Goal: Task Accomplishment & Management: Complete application form

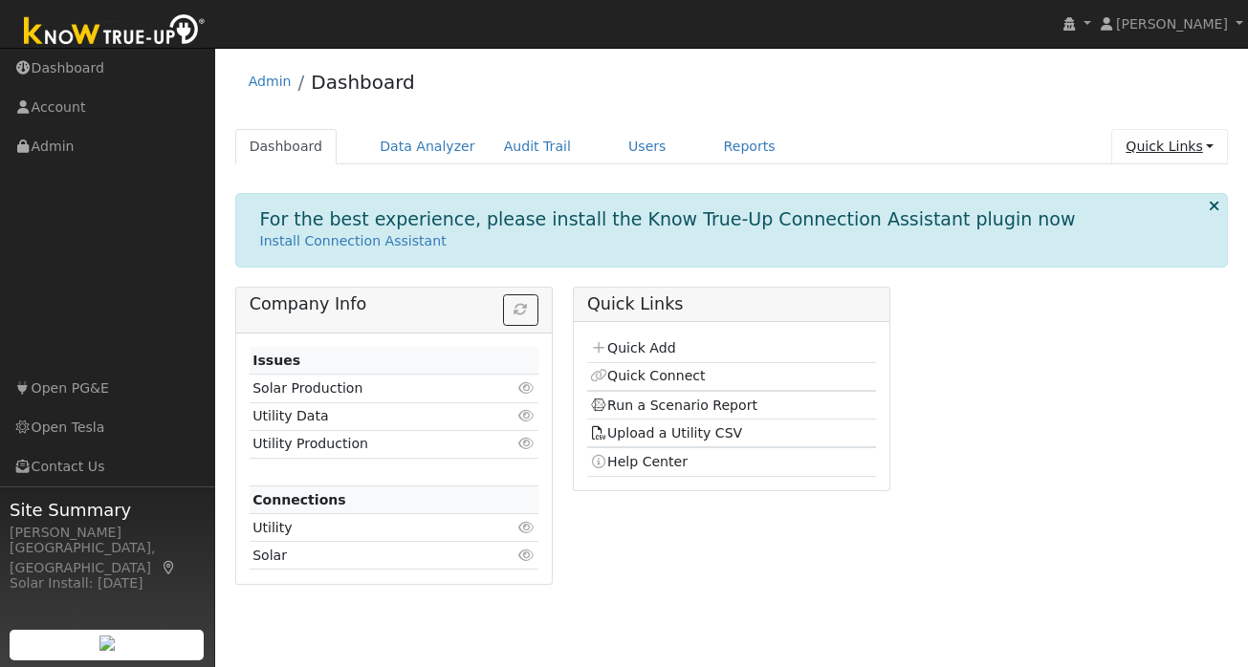
click at [1205, 154] on link "Quick Links" at bounding box center [1169, 146] width 117 height 35
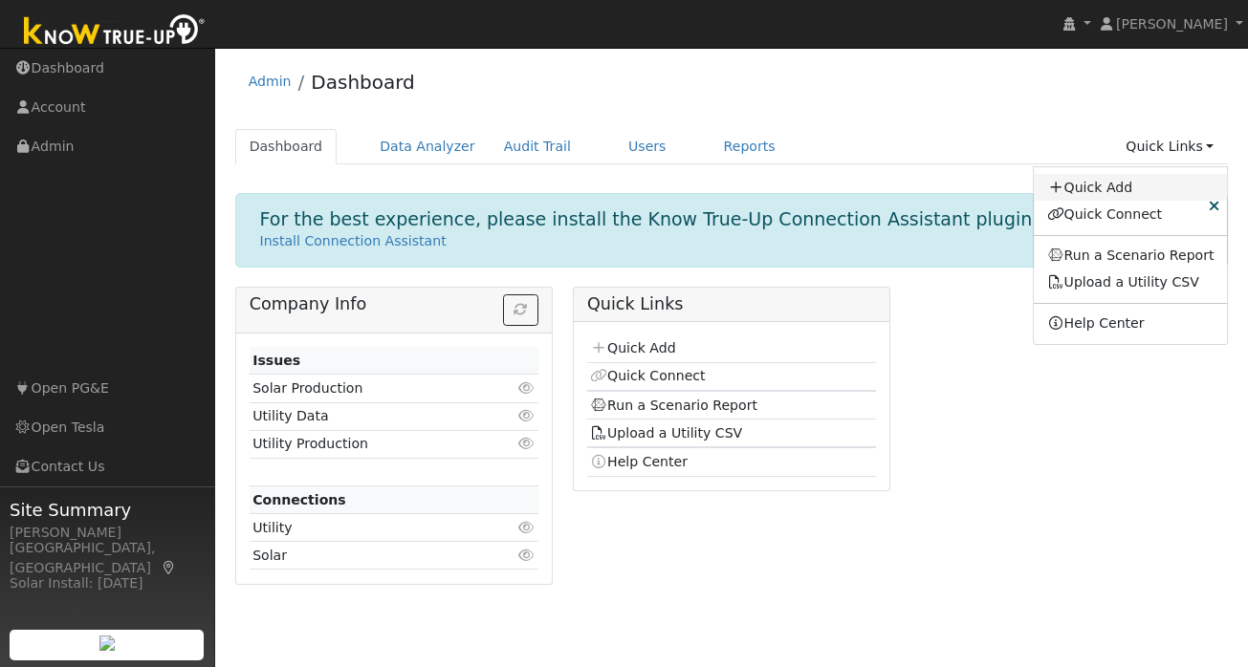
click at [1133, 188] on link "Quick Add" at bounding box center [1131, 187] width 194 height 27
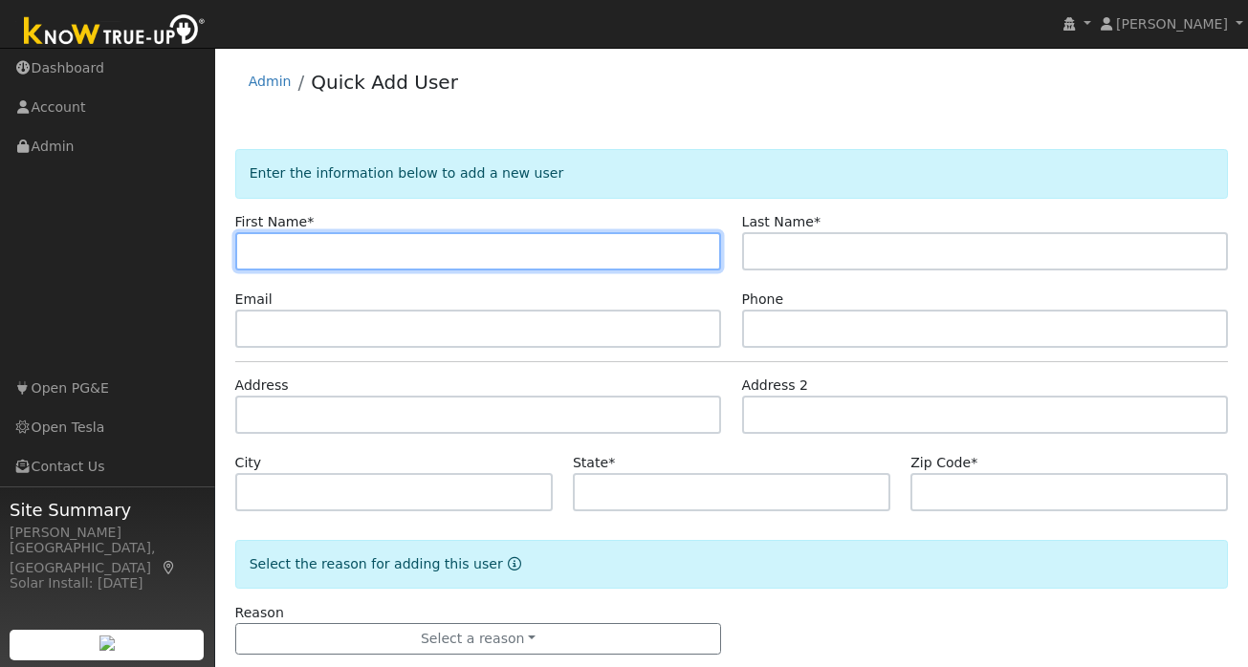
paste input "[PERSON_NAME]"
type input "[PERSON_NAME]"
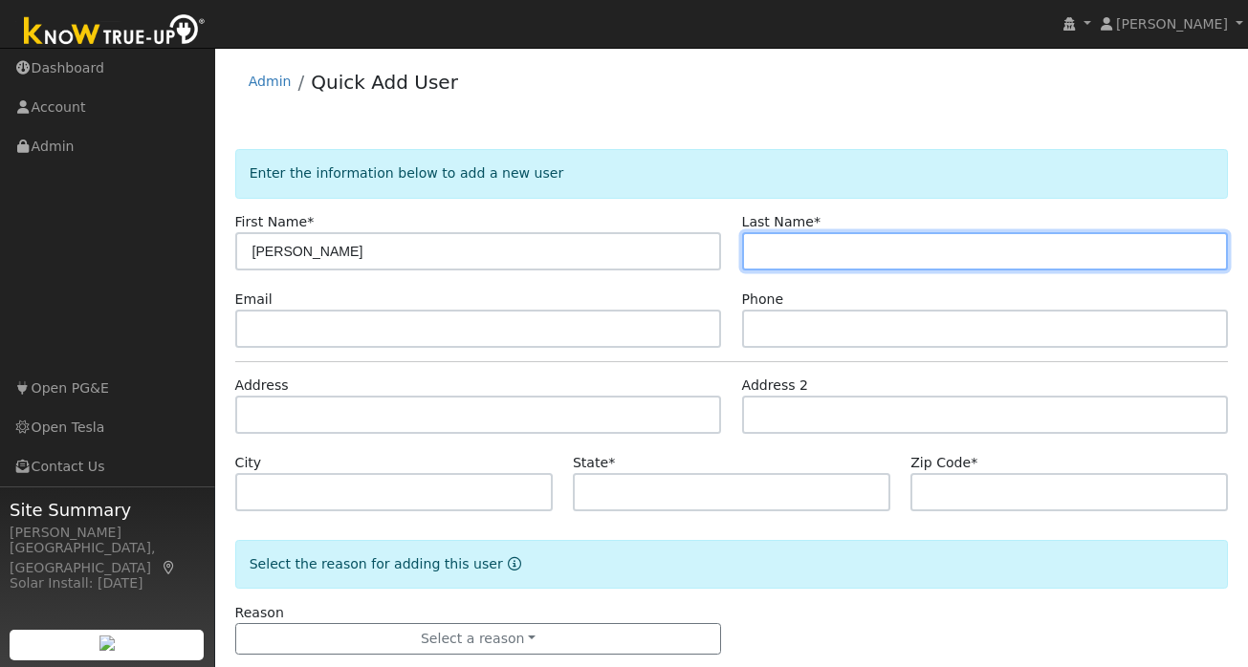
click at [814, 247] on input "text" at bounding box center [985, 251] width 487 height 38
paste input "[PERSON_NAME]"
type input "[PERSON_NAME]"
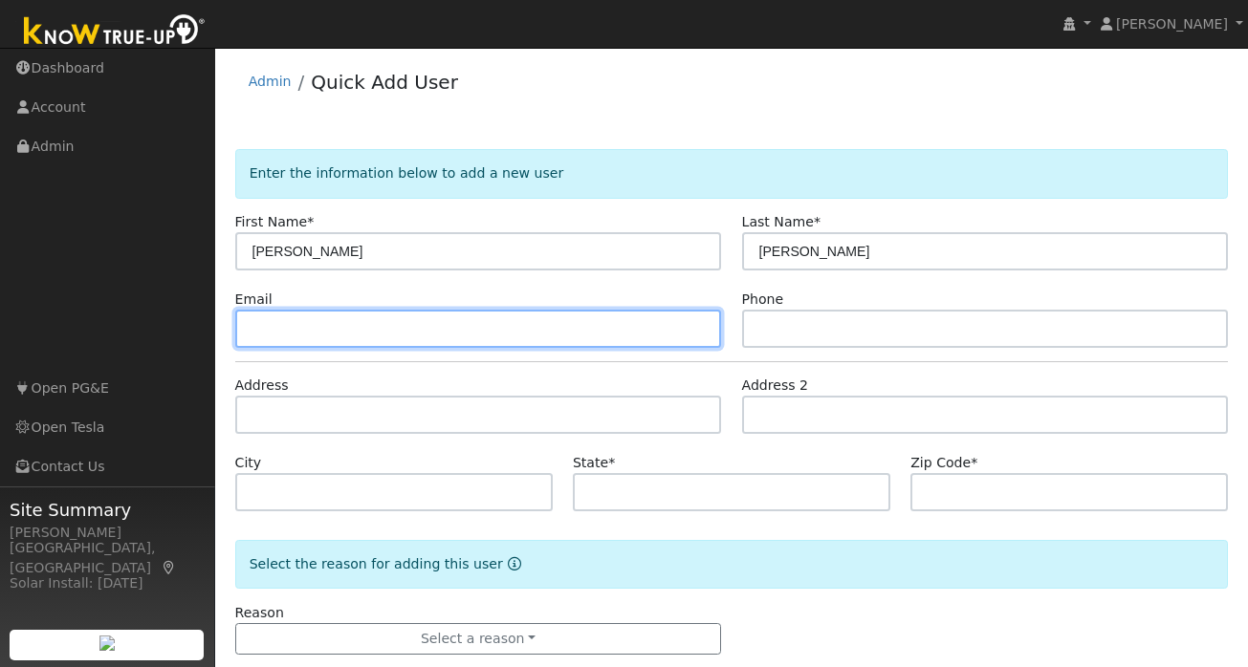
click at [370, 317] on input "text" at bounding box center [478, 329] width 487 height 38
paste input "gcallan197@gmail.com"
type input "gcallan197@gmail.com"
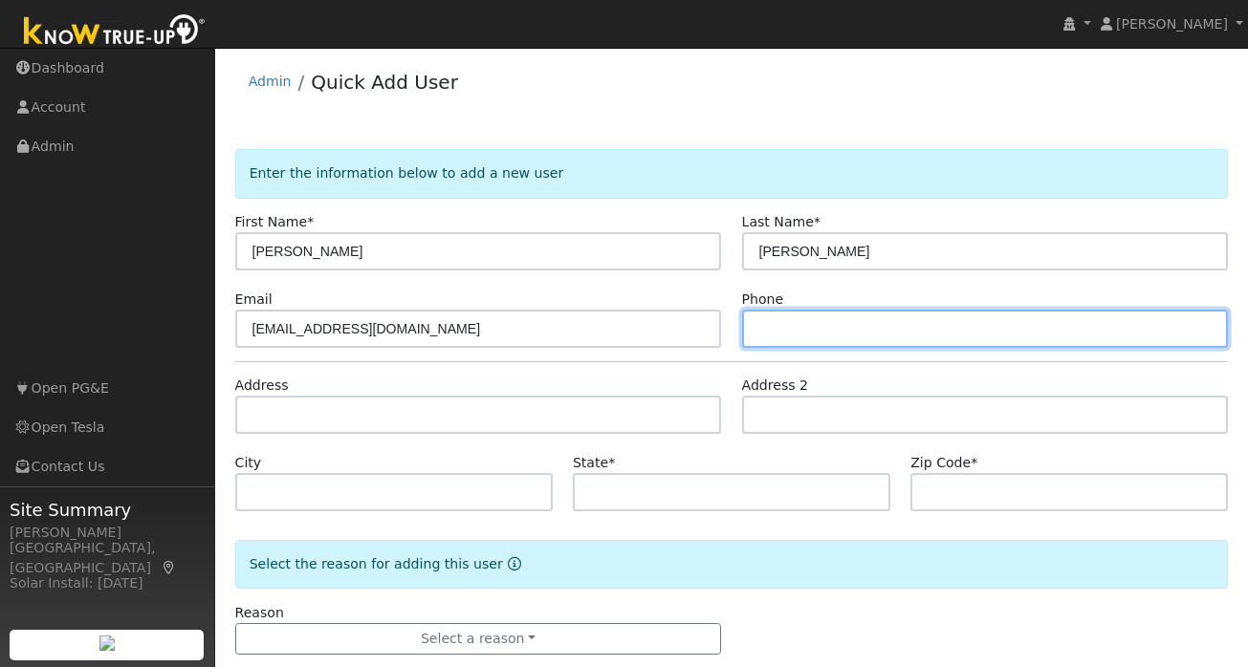
click at [805, 329] on input "text" at bounding box center [985, 329] width 487 height 38
paste input "510-304-3054"
type input "510-304-3054"
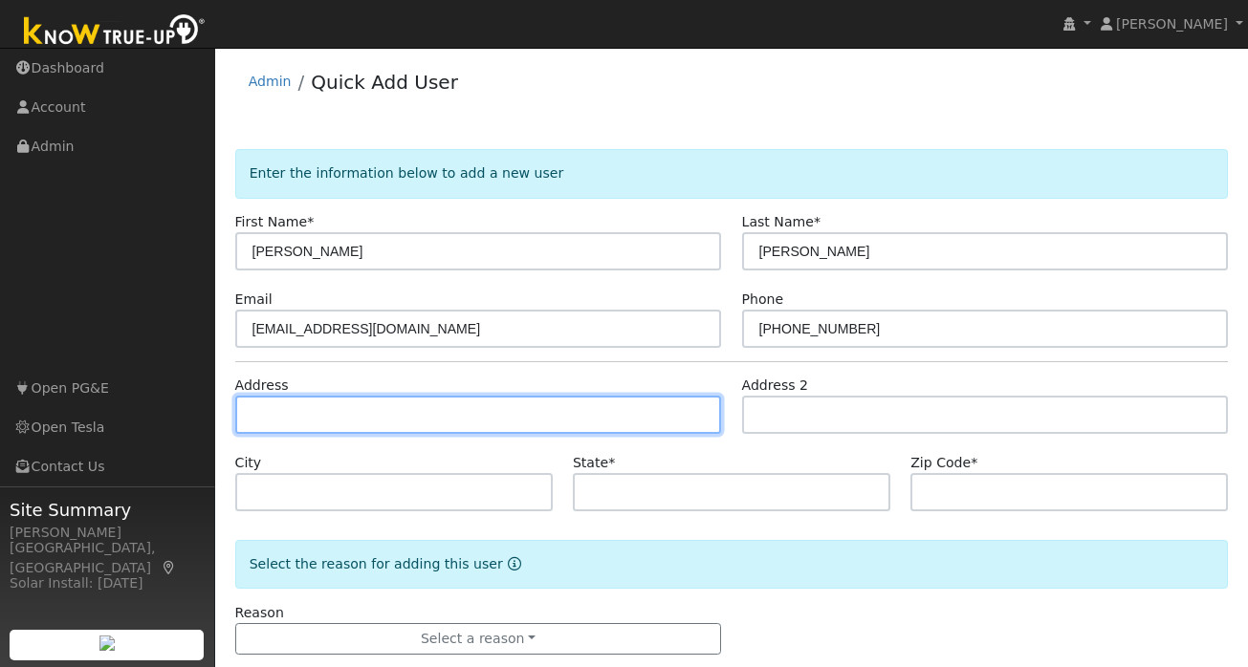
click at [278, 412] on input "text" at bounding box center [478, 415] width 487 height 38
paste input "4455 Sandpiper Ct Fremont, CA 94555"
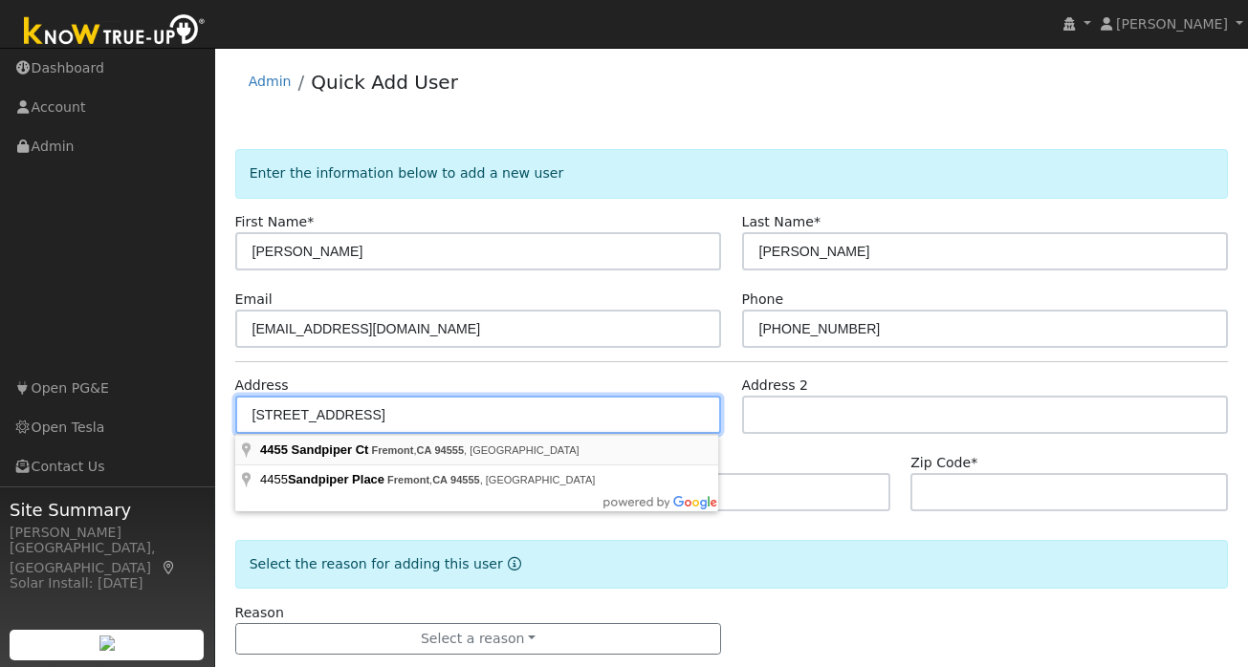
type input "4455 Sandpiper Court"
type input "Fremont"
type input "CA"
type input "94555"
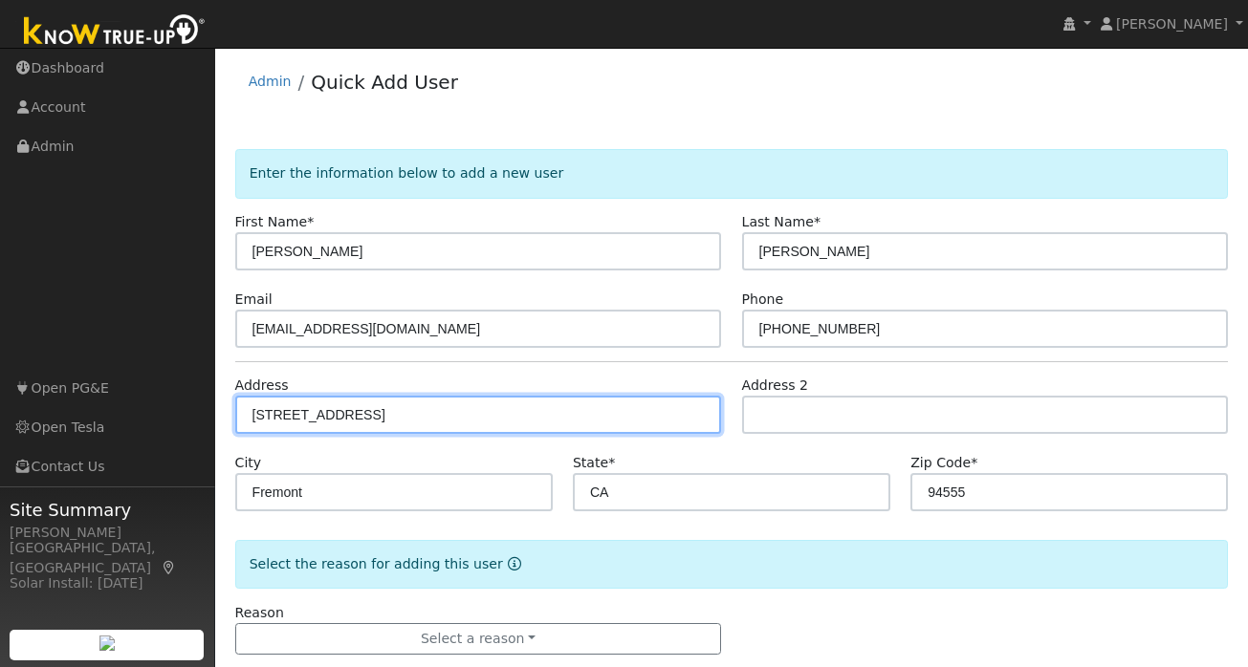
scroll to position [35, 0]
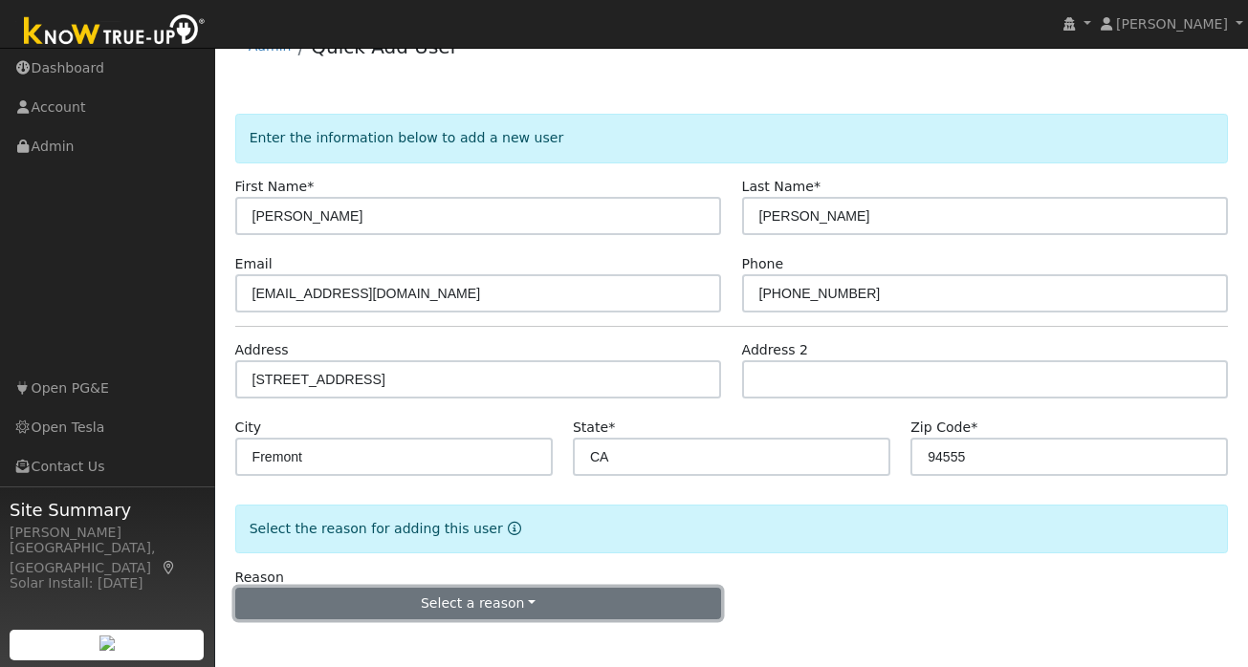
click at [471, 604] on button "Select a reason" at bounding box center [478, 604] width 487 height 33
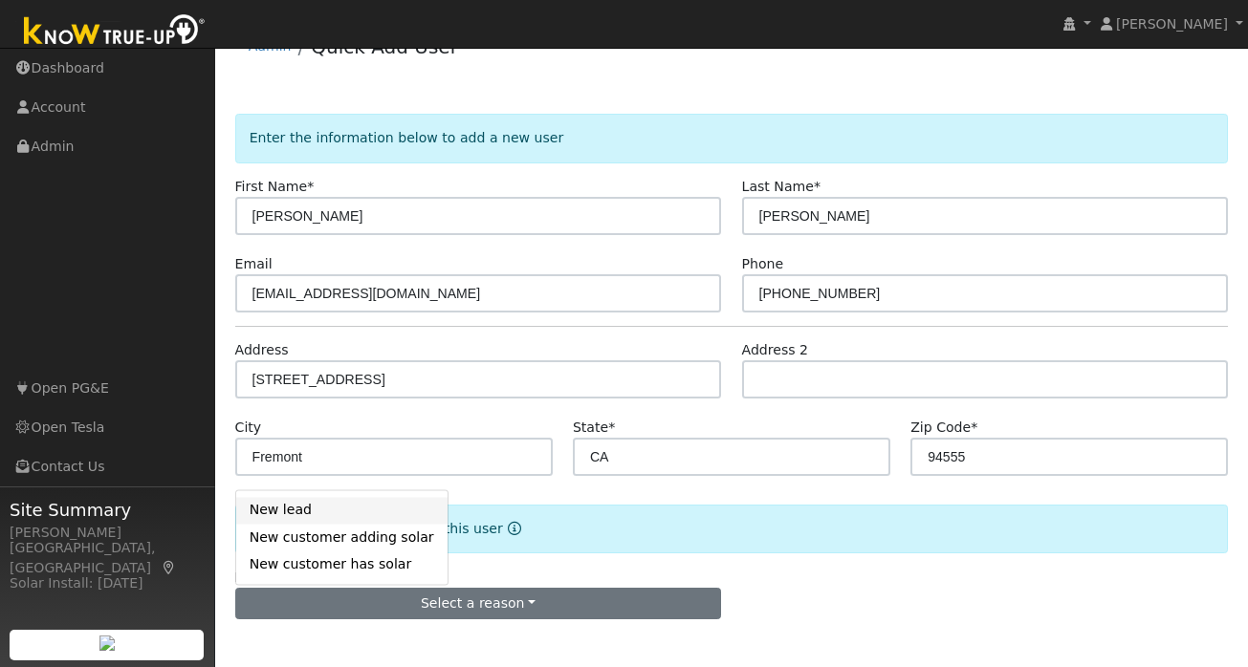
click at [329, 513] on link "New lead" at bounding box center [341, 510] width 211 height 27
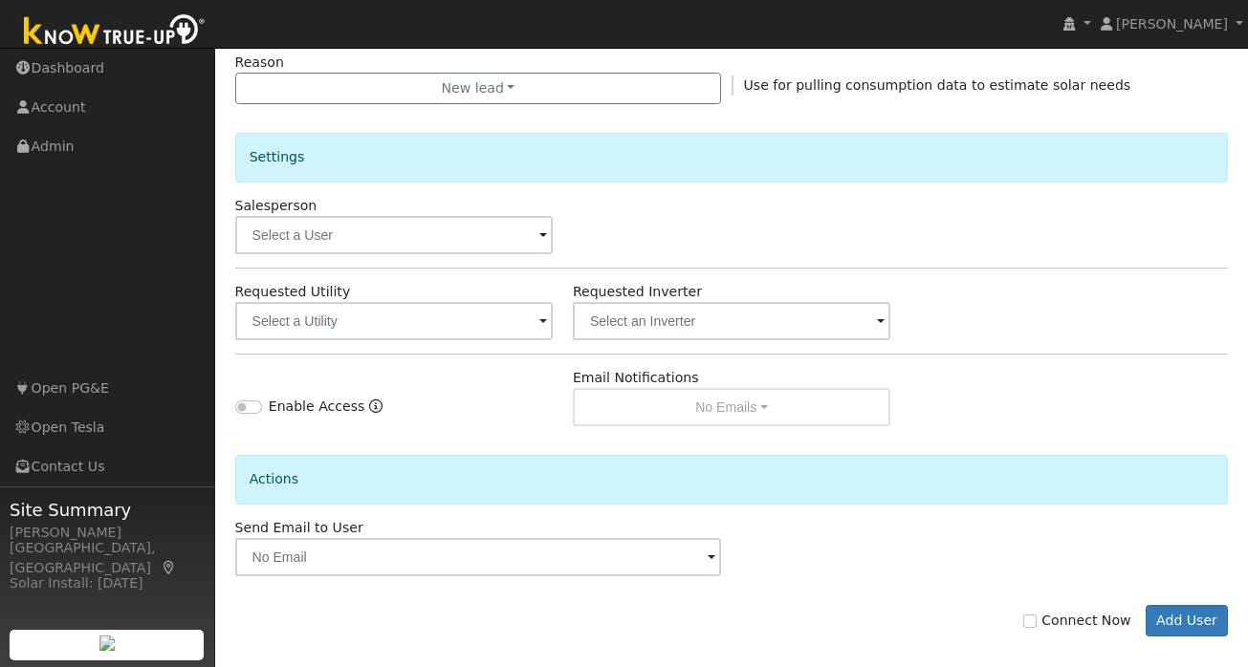
scroll to position [568, 0]
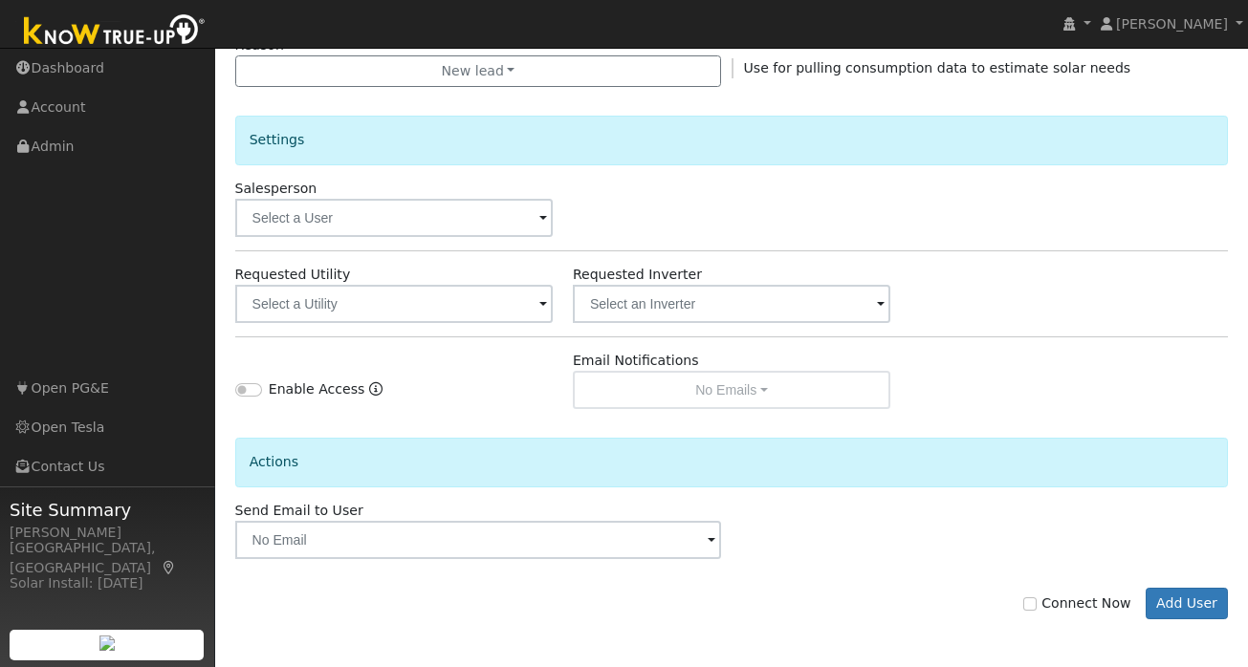
click at [544, 299] on span at bounding box center [543, 306] width 8 height 22
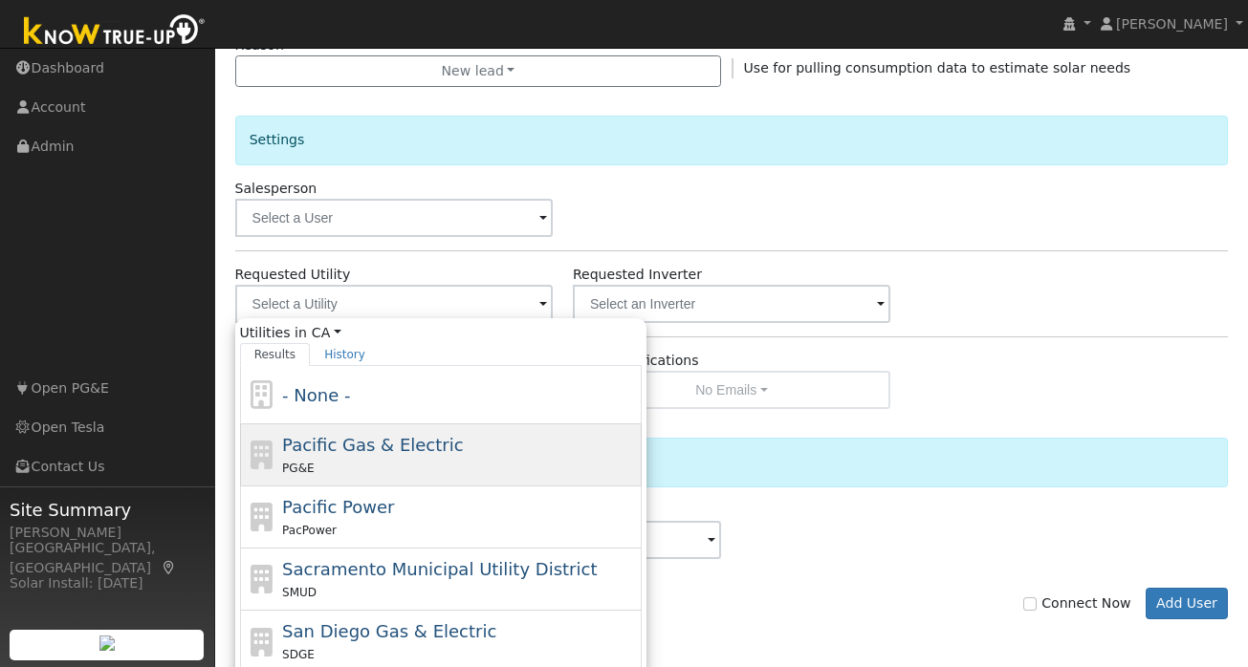
click at [375, 454] on span "Pacific Gas & Electric" at bounding box center [372, 445] width 181 height 20
type input "Pacific Gas & Electric"
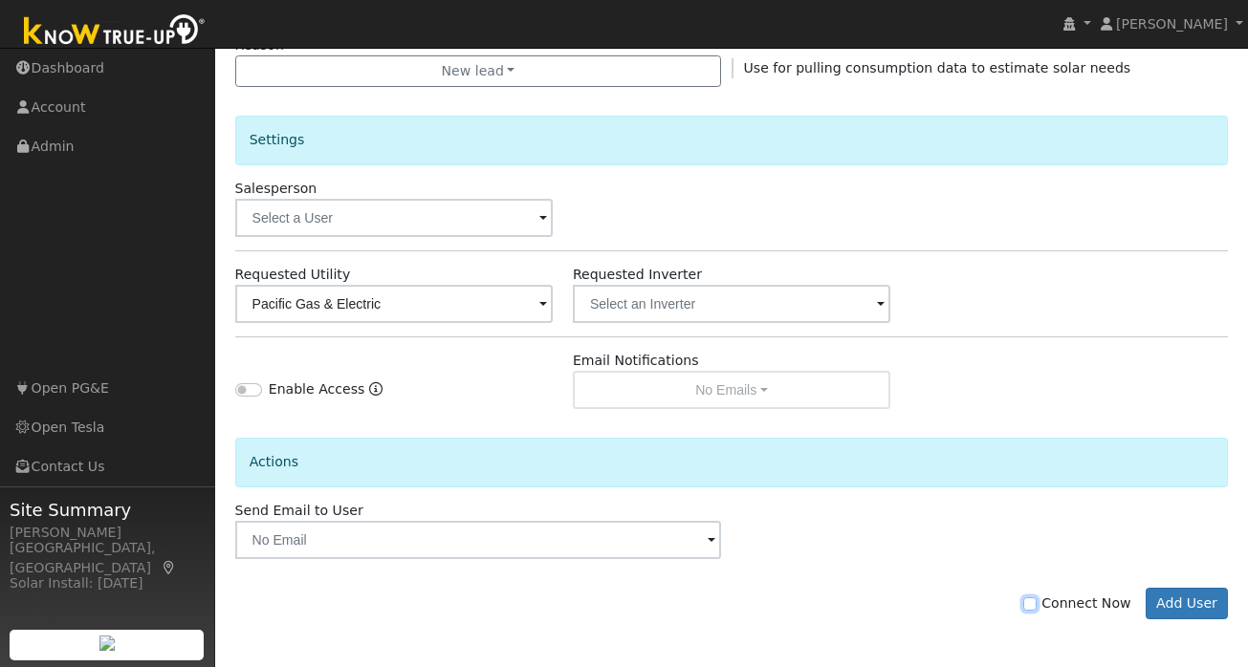
click at [1037, 608] on input "Connect Now" at bounding box center [1029, 604] width 13 height 13
checkbox input "true"
click at [1189, 603] on button "Add User" at bounding box center [1187, 604] width 83 height 33
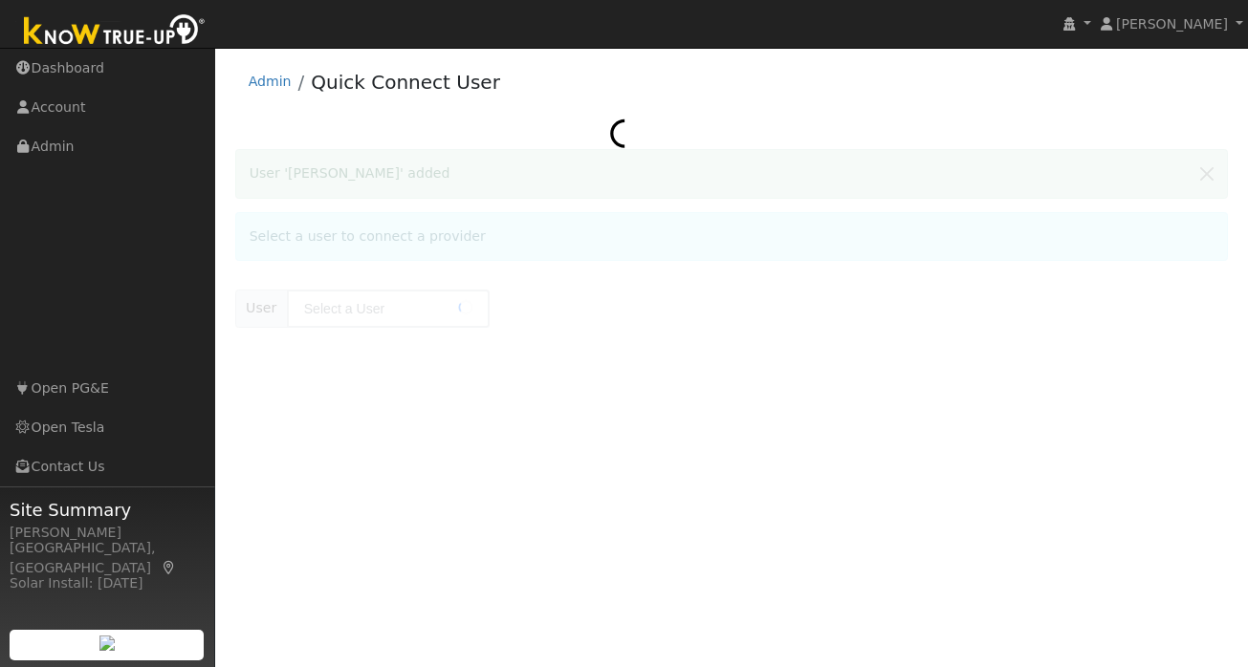
type input "[PERSON_NAME]"
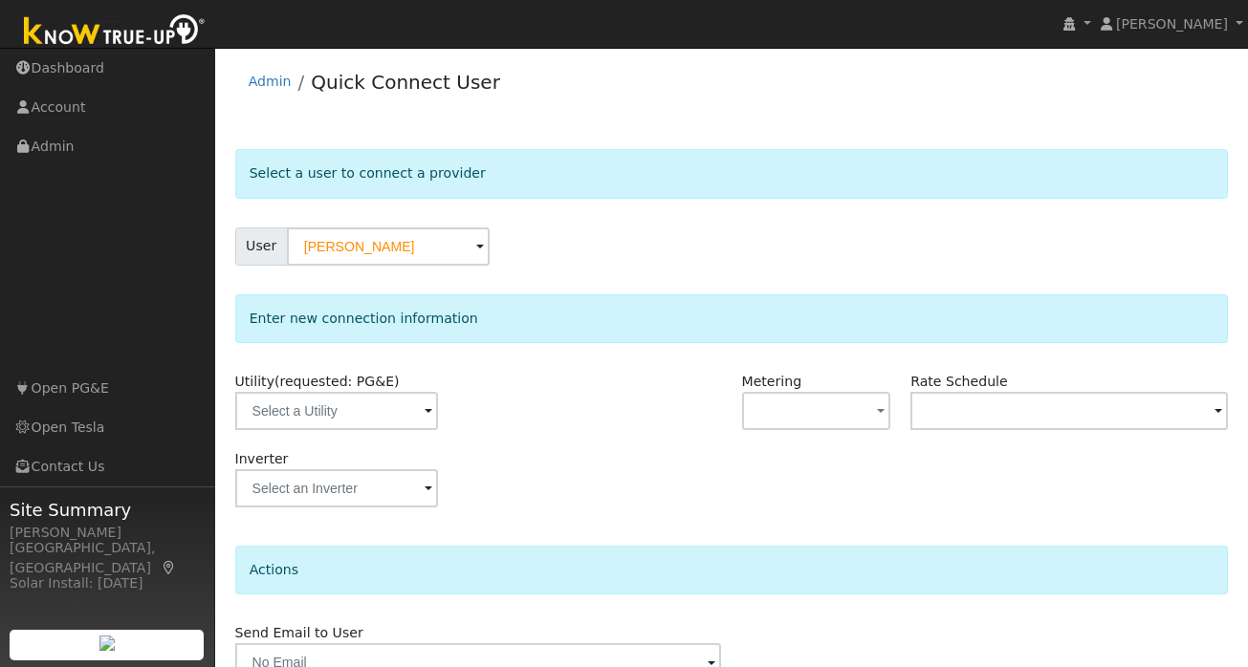
click at [425, 413] on span at bounding box center [429, 413] width 8 height 22
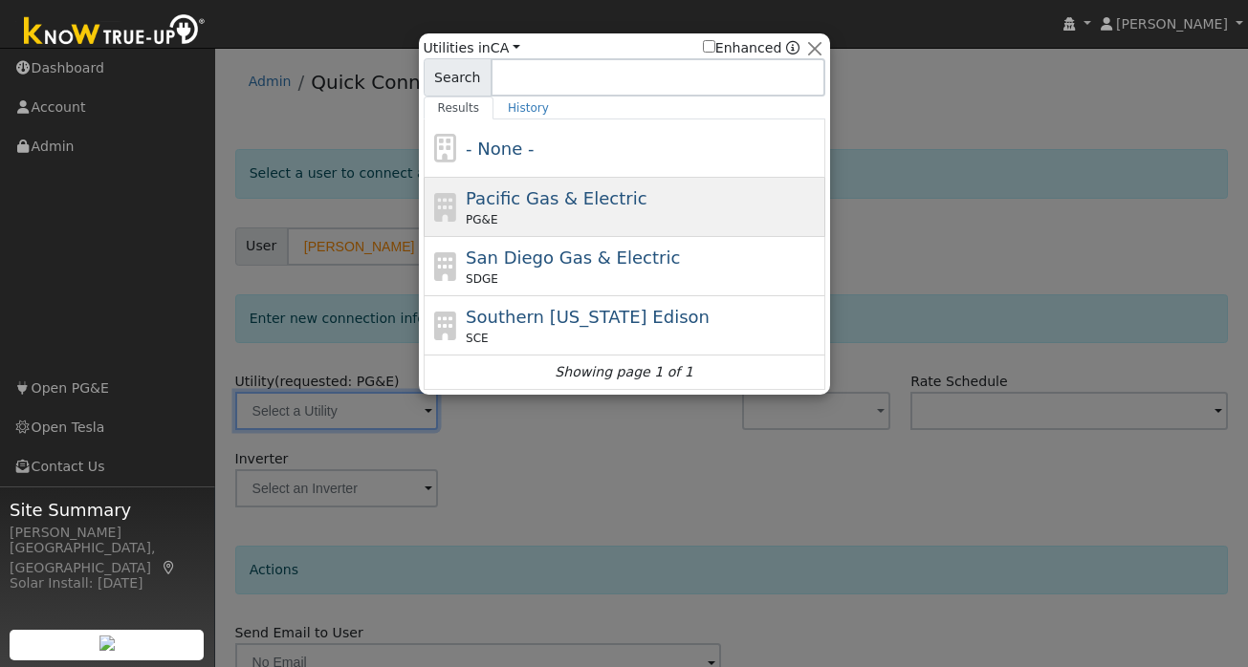
click at [505, 213] on div "PG&E" at bounding box center [643, 219] width 355 height 17
type input "PG&E"
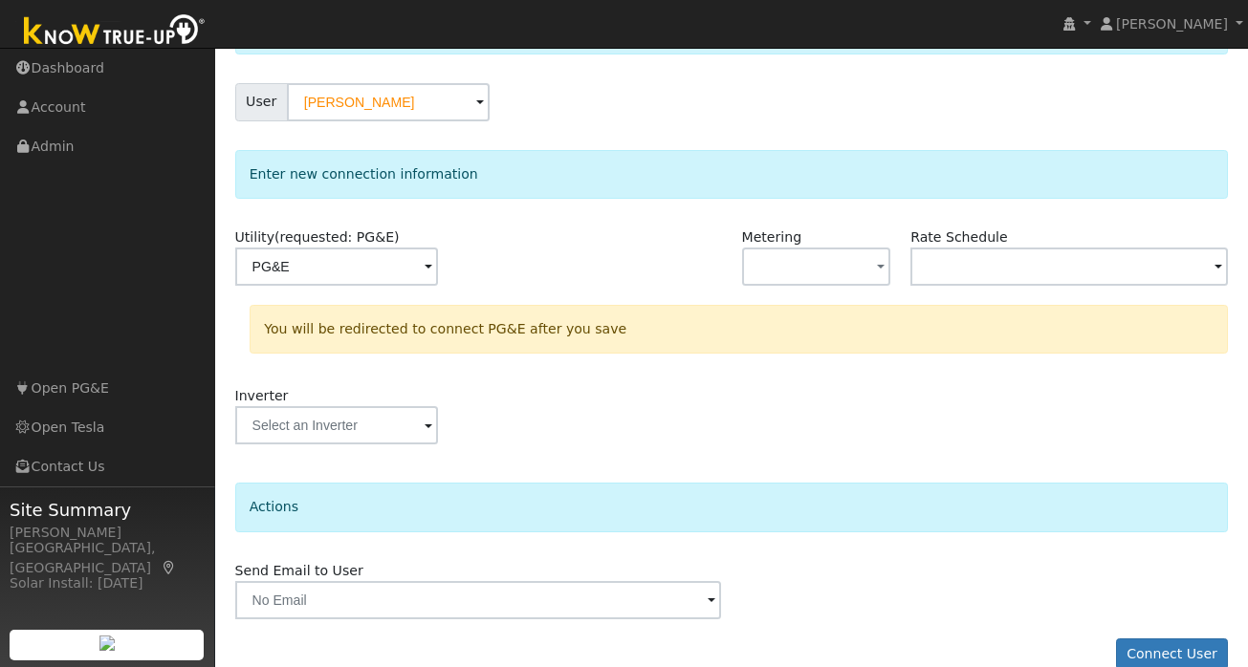
scroll to position [176, 0]
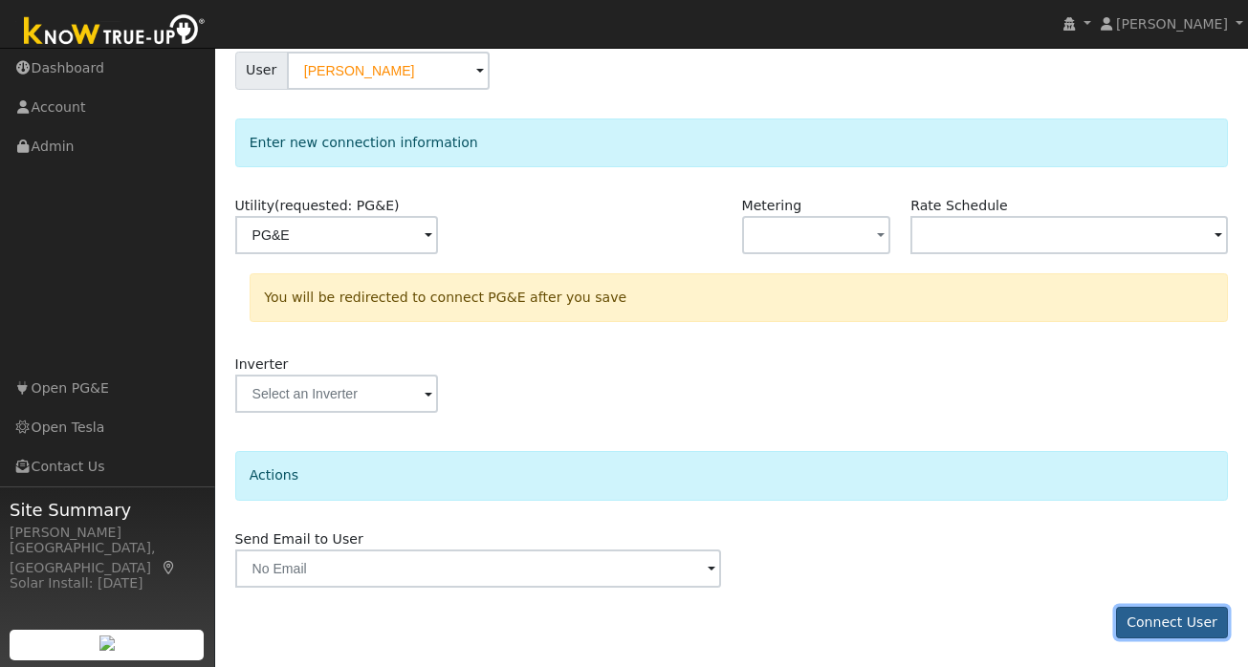
click at [1156, 629] on button "Connect User" at bounding box center [1172, 623] width 113 height 33
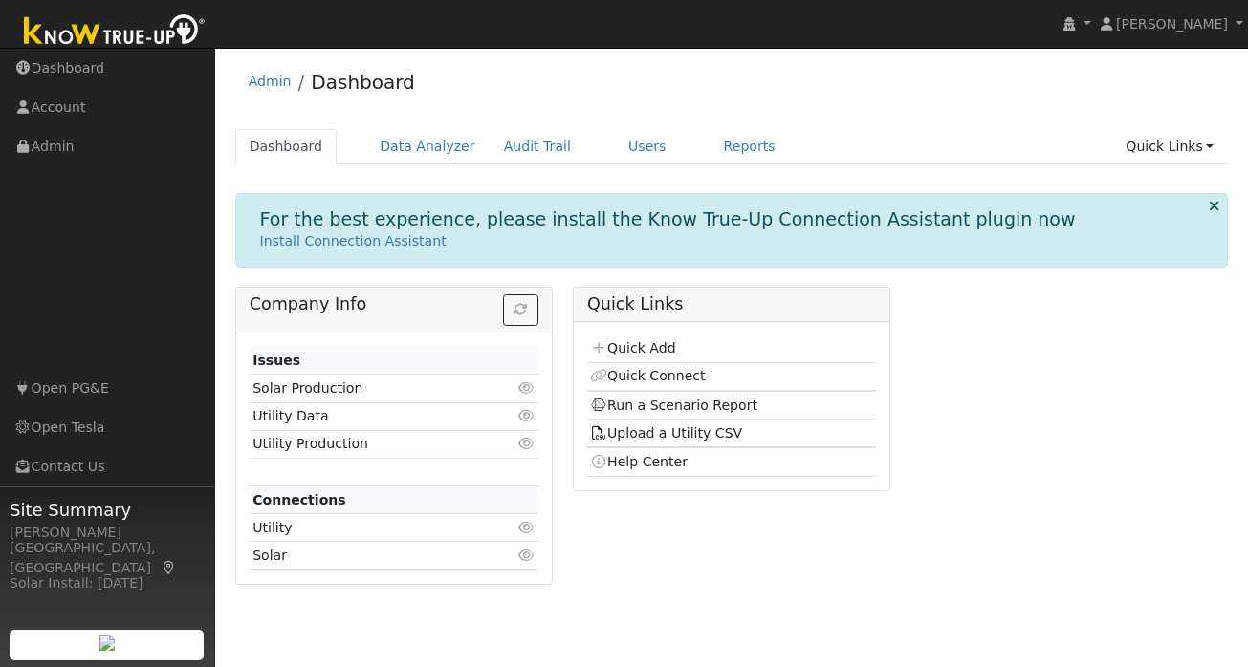
click at [662, 277] on div "For the best experience, please install the Know True-Up Connection Assistant p…" at bounding box center [732, 395] width 994 height 405
click at [649, 372] on link "Quick Connect" at bounding box center [647, 375] width 115 height 15
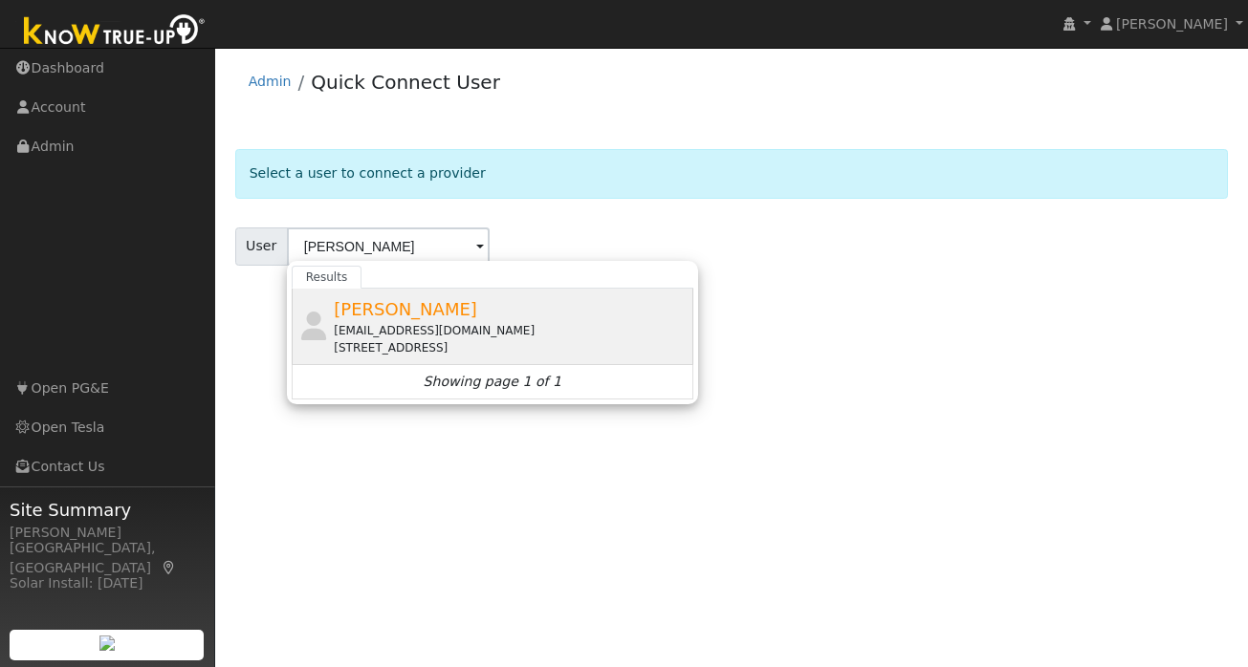
click at [425, 323] on div "[EMAIL_ADDRESS][DOMAIN_NAME]" at bounding box center [511, 330] width 355 height 17
type input "[PERSON_NAME]"
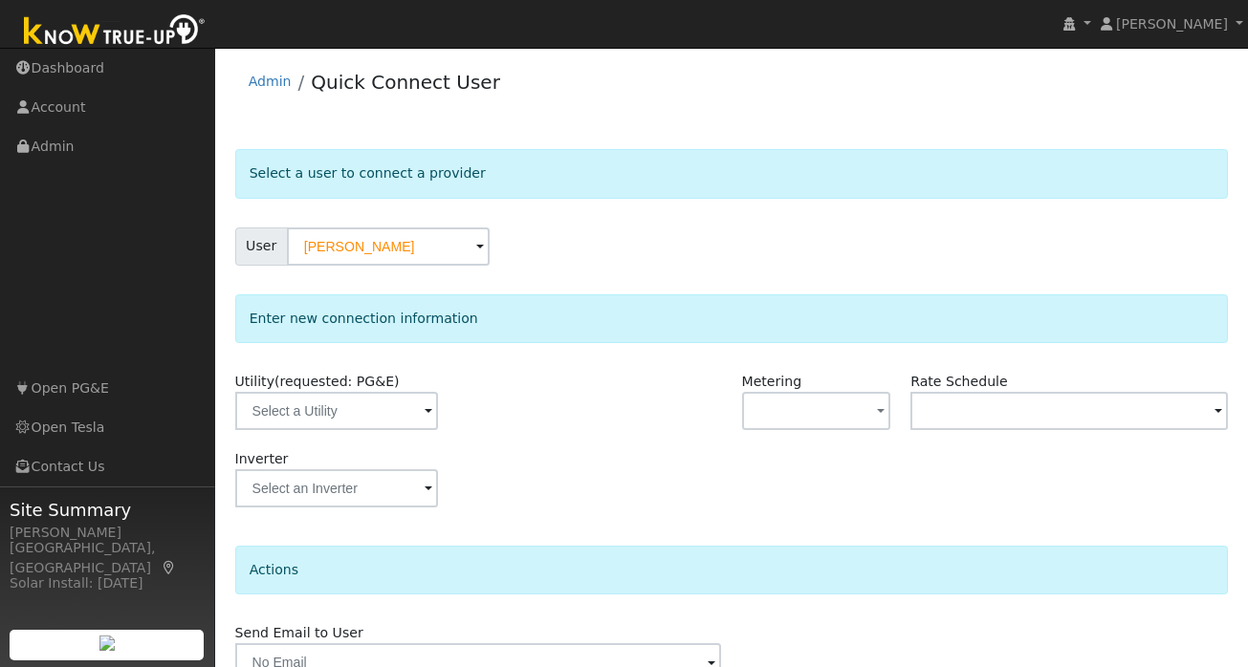
click at [425, 417] on span at bounding box center [429, 413] width 8 height 22
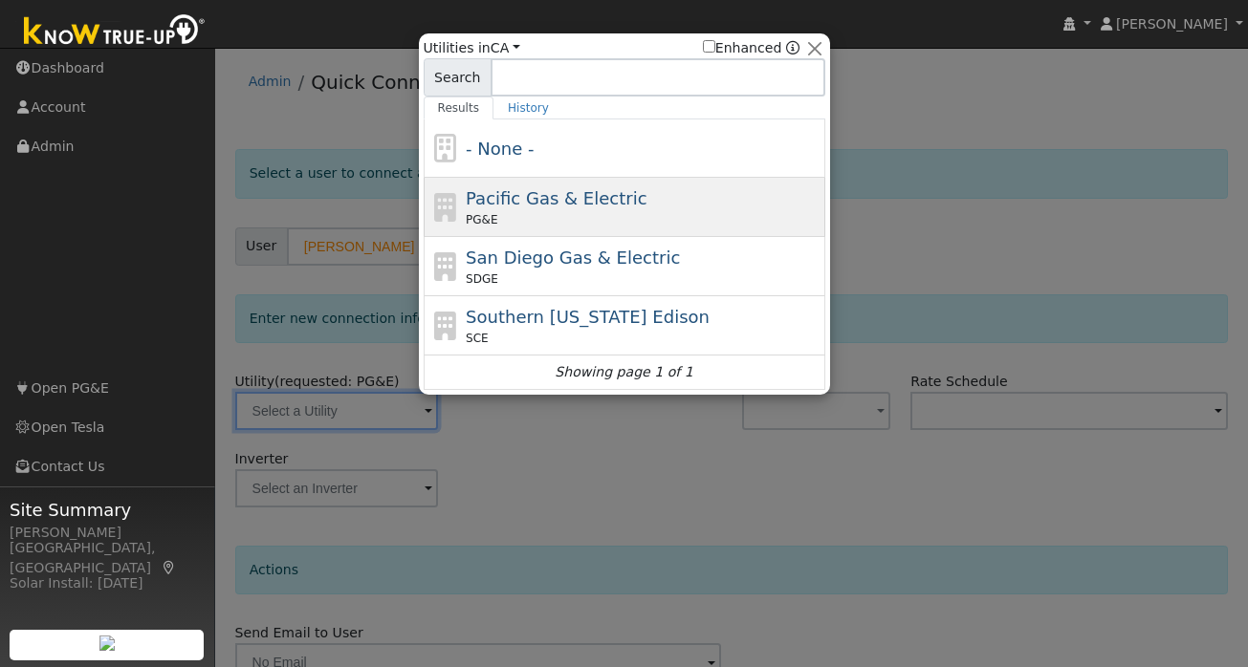
click at [543, 210] on div "Pacific Gas & Electric PG&E" at bounding box center [643, 207] width 355 height 43
type input "PG&E"
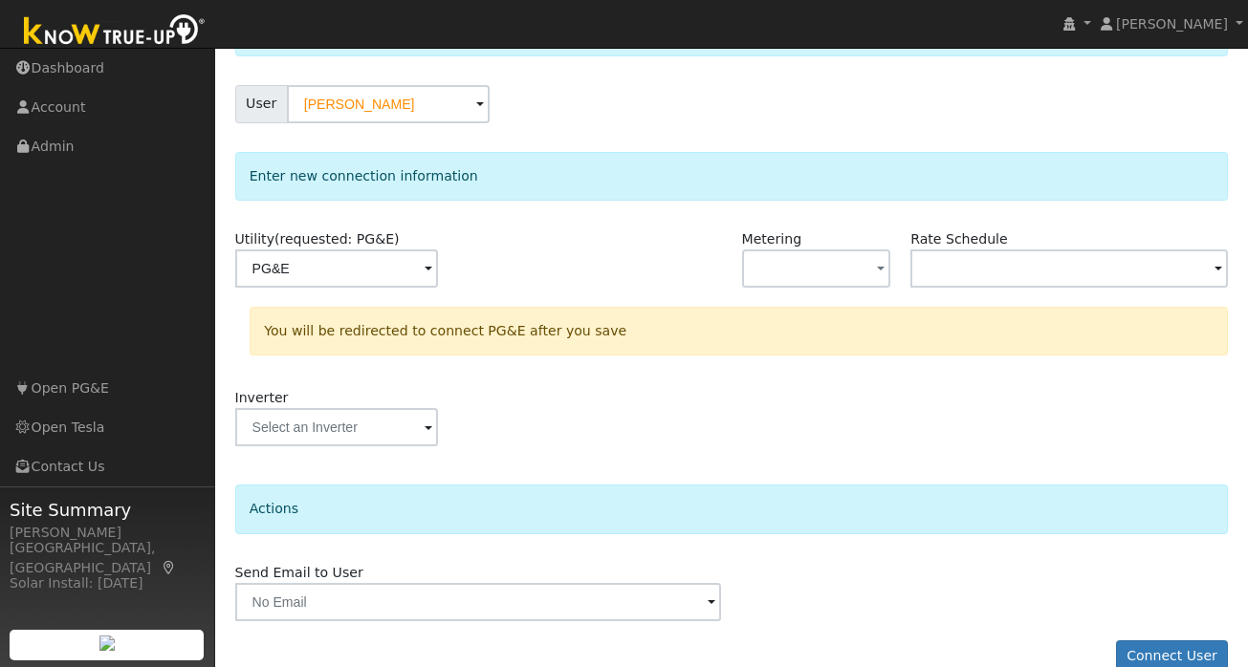
scroll to position [176, 0]
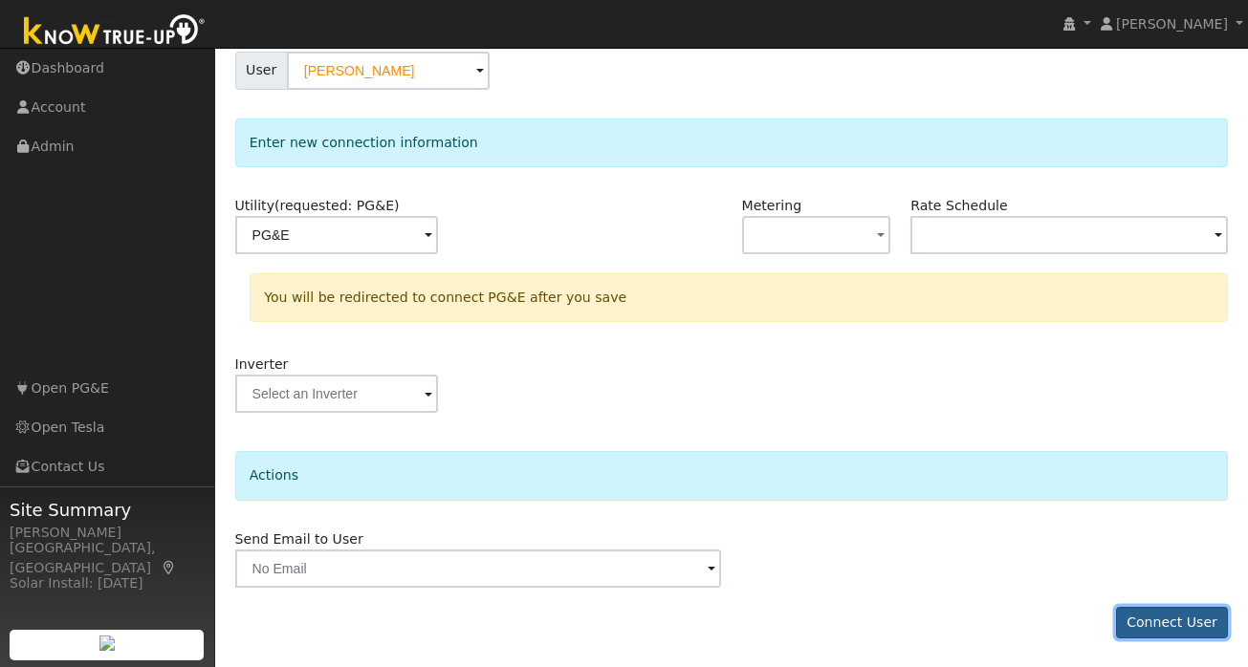
click at [1181, 620] on button "Connect User" at bounding box center [1172, 623] width 113 height 33
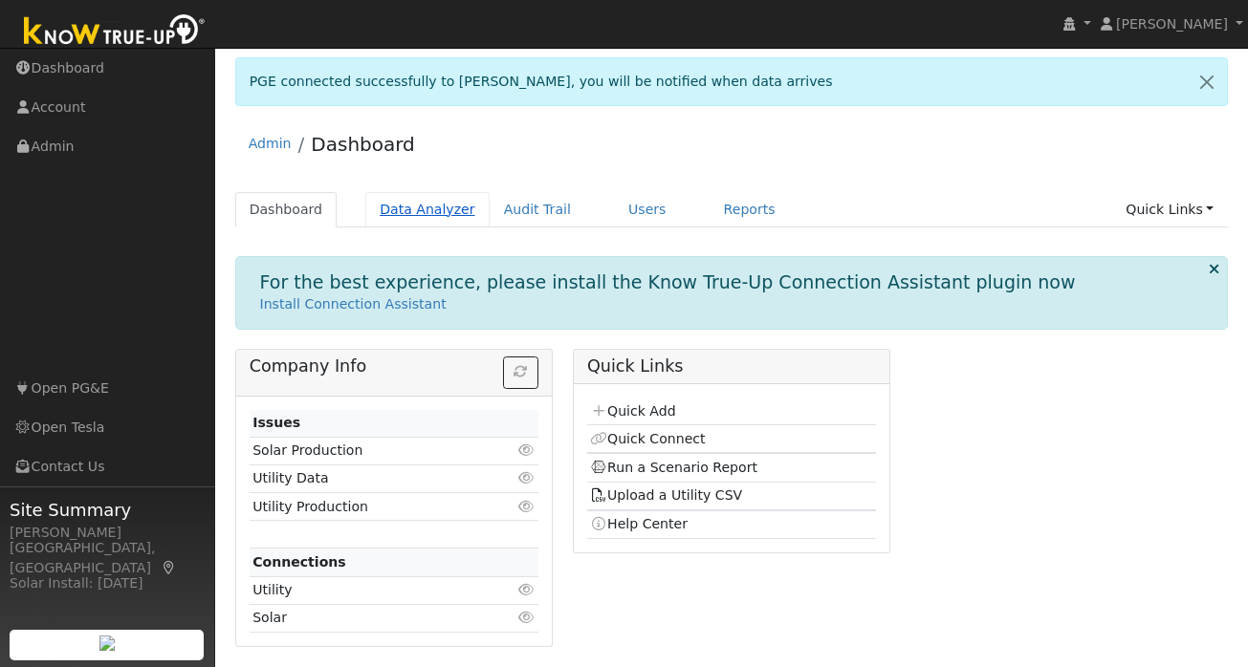
click at [438, 205] on link "Data Analyzer" at bounding box center [427, 209] width 124 height 35
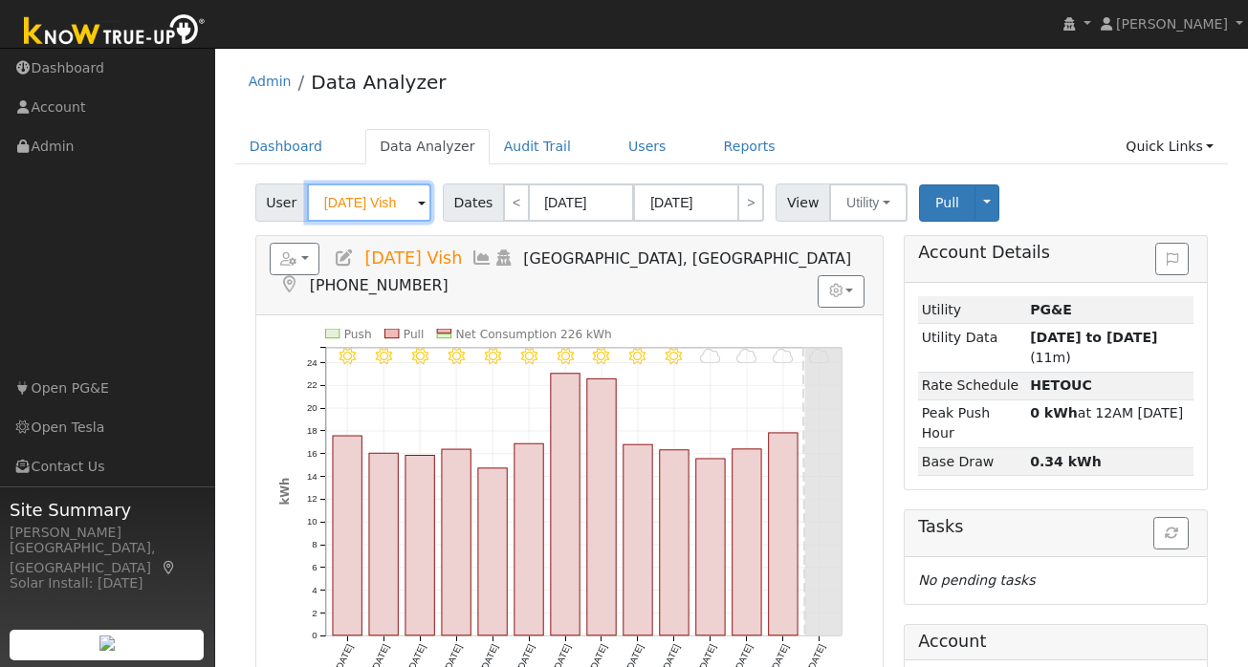
drag, startPoint x: 398, startPoint y: 205, endPoint x: 251, endPoint y: 205, distance: 147.3
click at [265, 205] on div "User Raja Vish" at bounding box center [345, 203] width 181 height 38
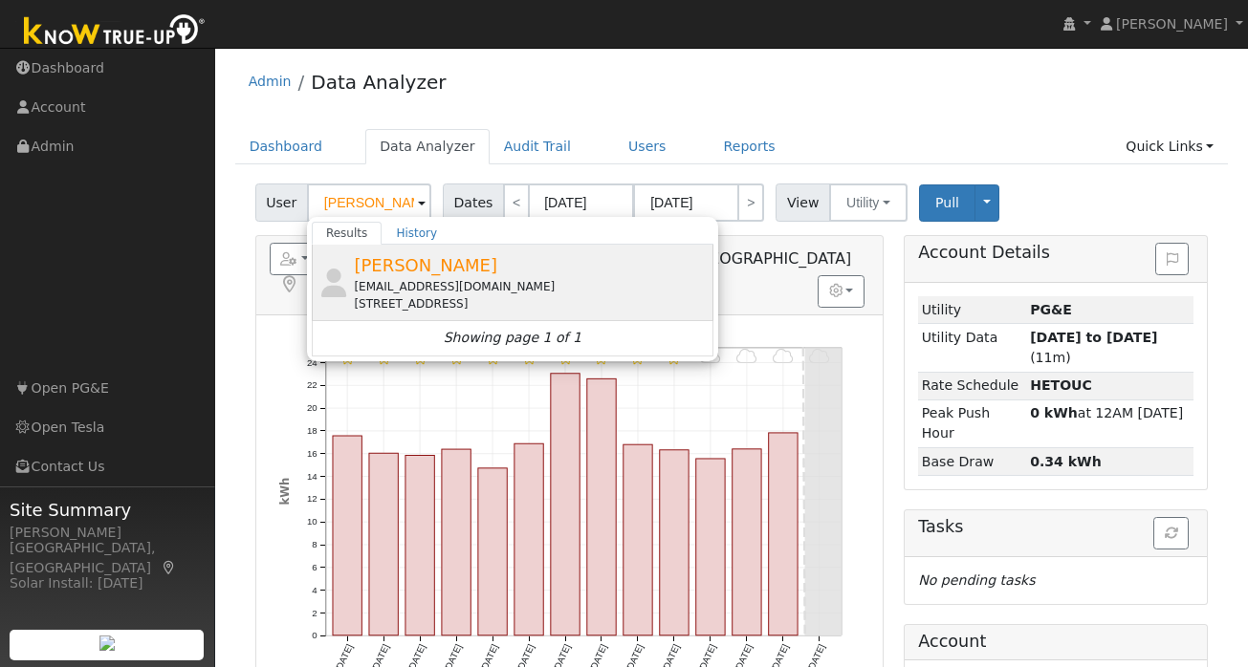
click at [427, 269] on span "[PERSON_NAME]" at bounding box center [425, 265] width 143 height 20
type input "[PERSON_NAME]"
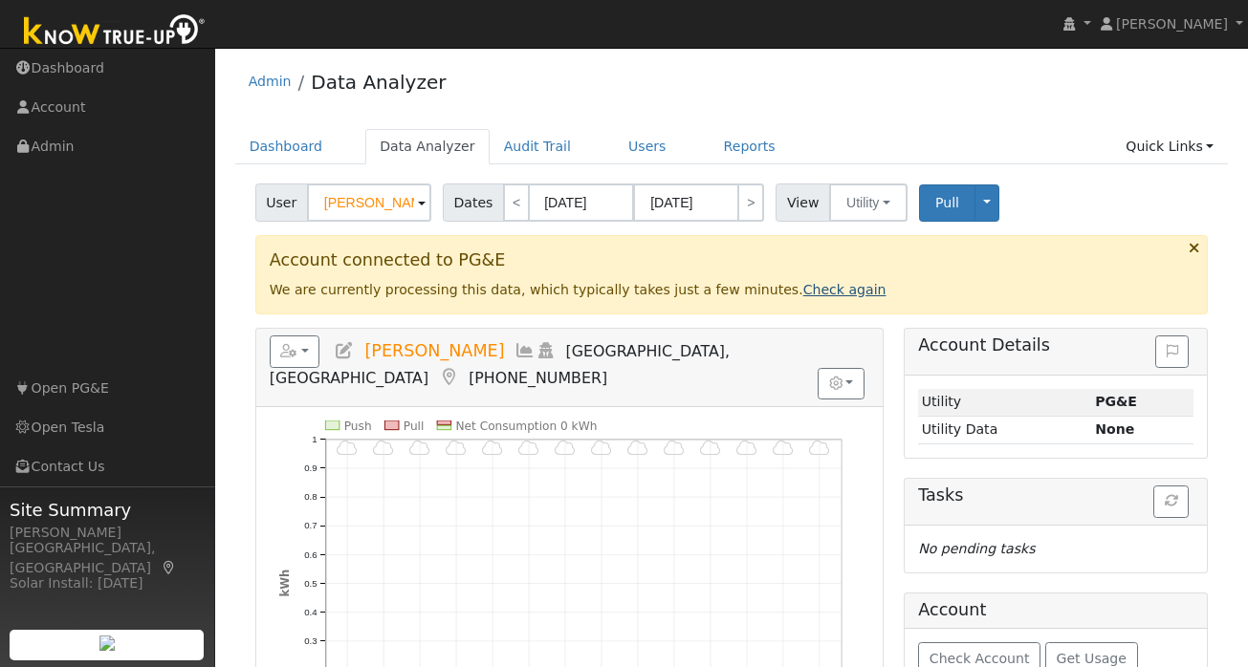
click at [808, 293] on link "Check again" at bounding box center [844, 289] width 83 height 15
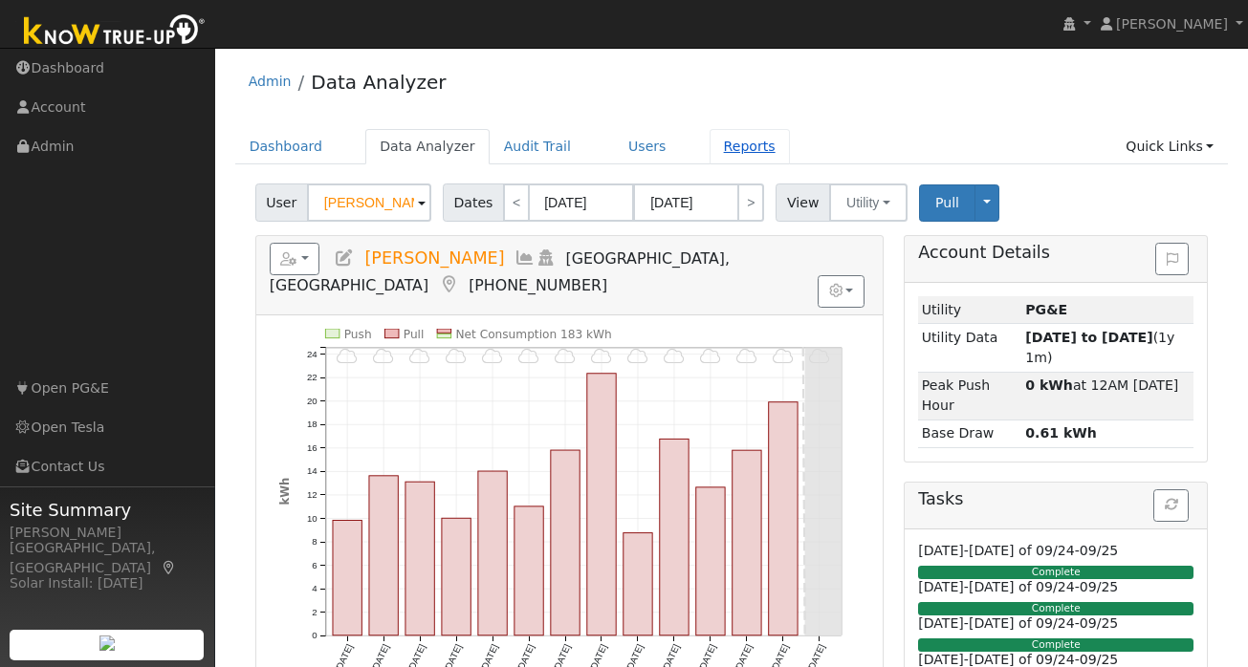
click at [729, 151] on link "Reports" at bounding box center [750, 146] width 80 height 35
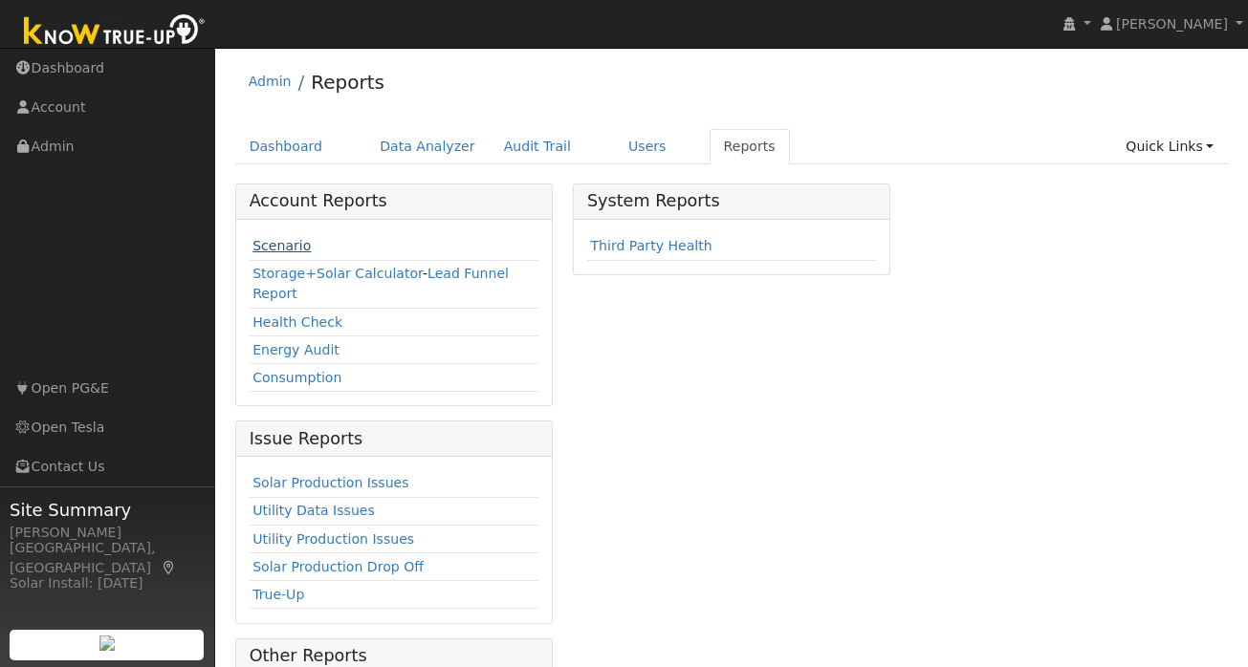
click at [274, 249] on link "Scenario" at bounding box center [281, 245] width 58 height 15
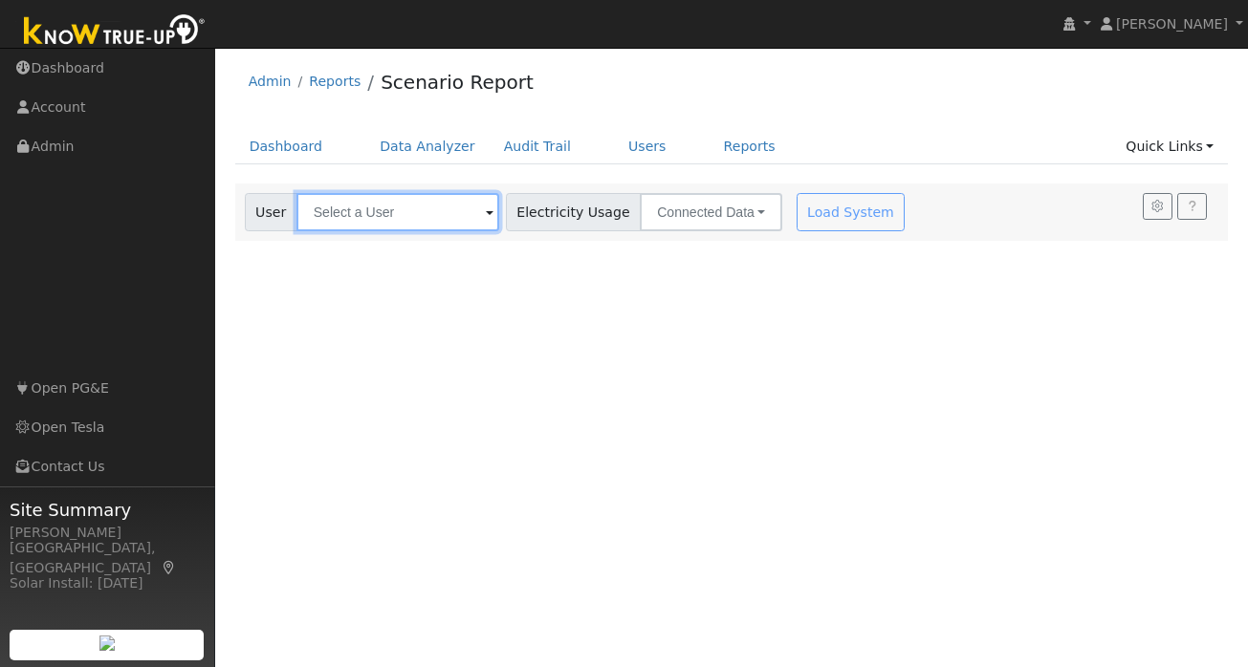
click at [400, 213] on input "text" at bounding box center [397, 212] width 203 height 38
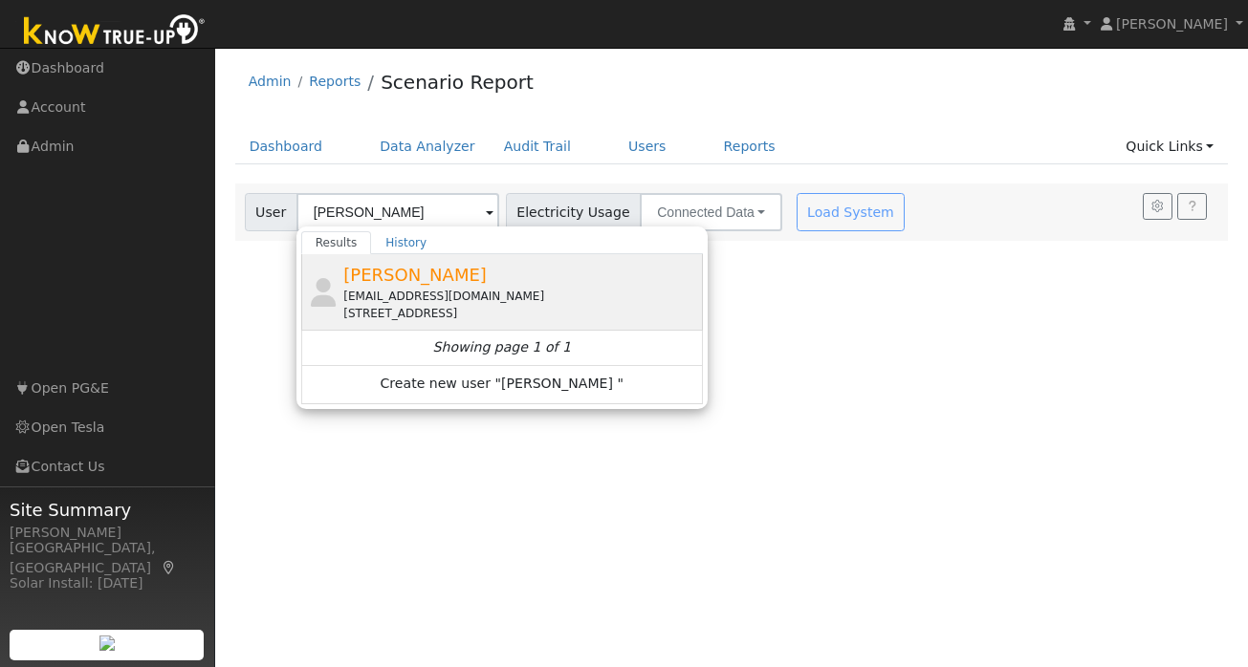
click at [431, 292] on div "[EMAIL_ADDRESS][DOMAIN_NAME]" at bounding box center [520, 296] width 355 height 17
type input "[PERSON_NAME]"
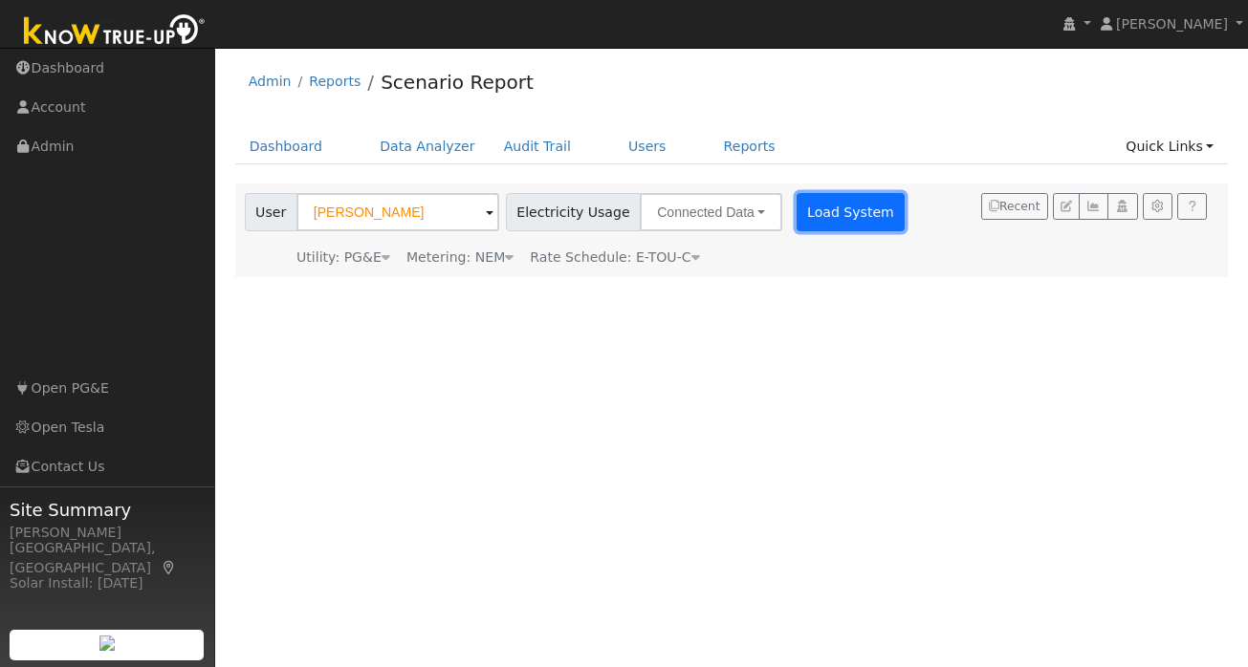
click at [822, 218] on button "Load System" at bounding box center [851, 212] width 109 height 38
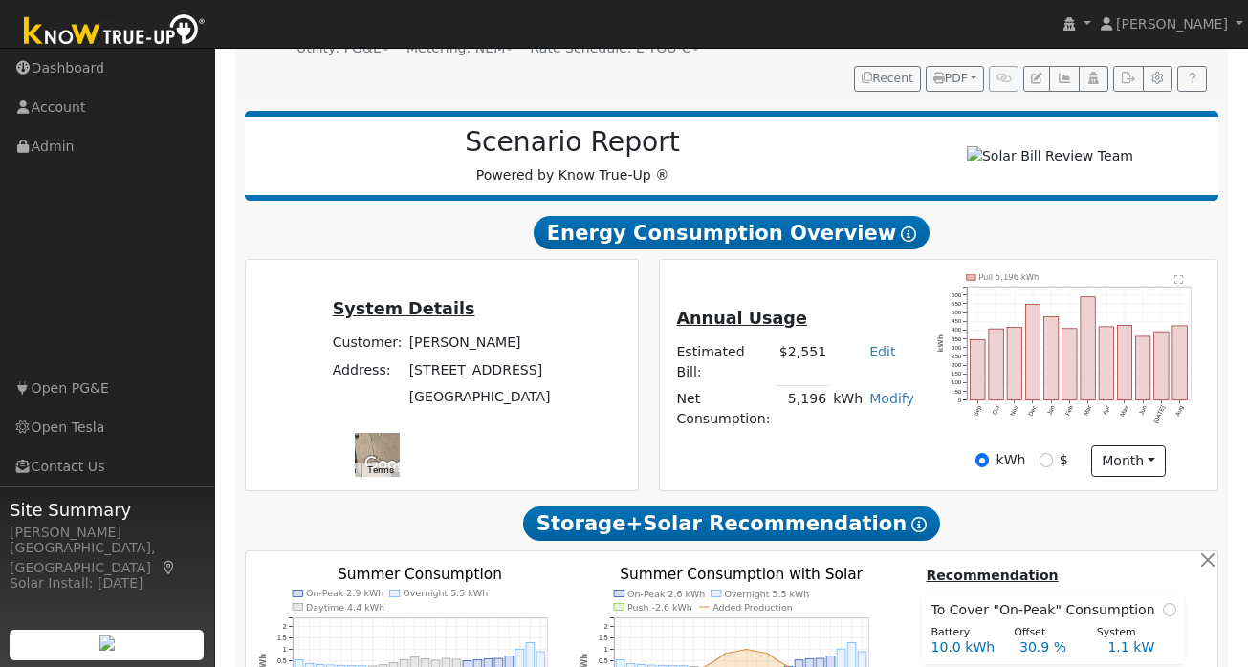
scroll to position [211, 0]
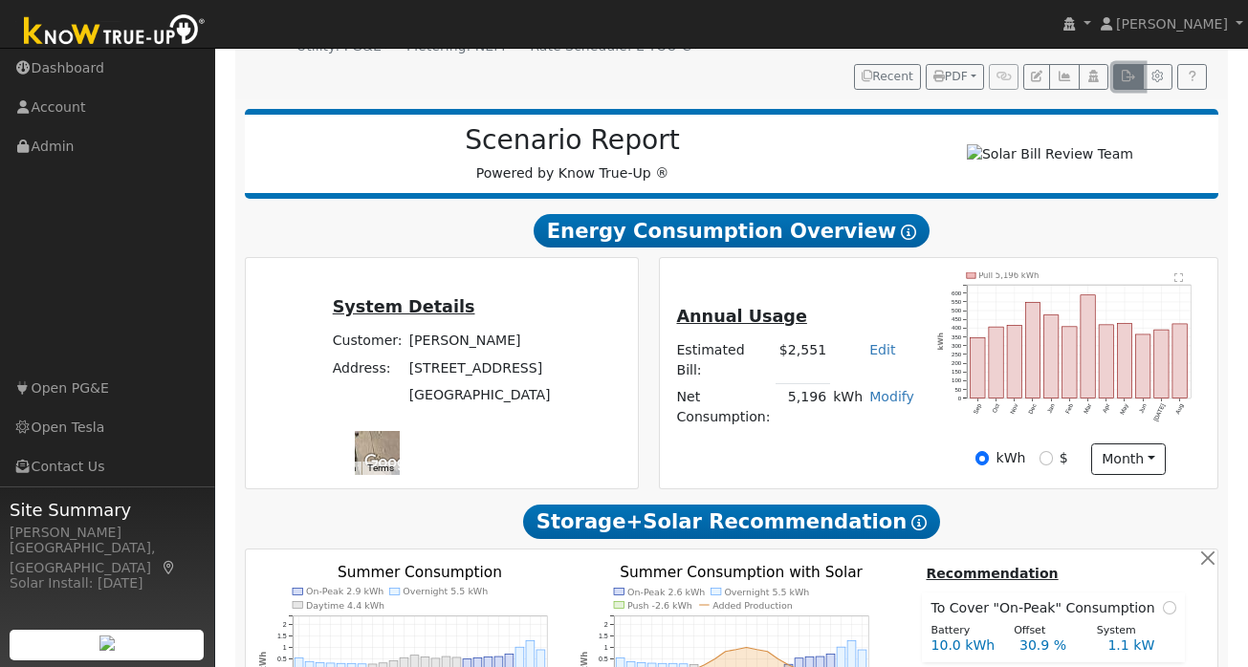
click at [1125, 68] on button "button" at bounding box center [1128, 77] width 30 height 27
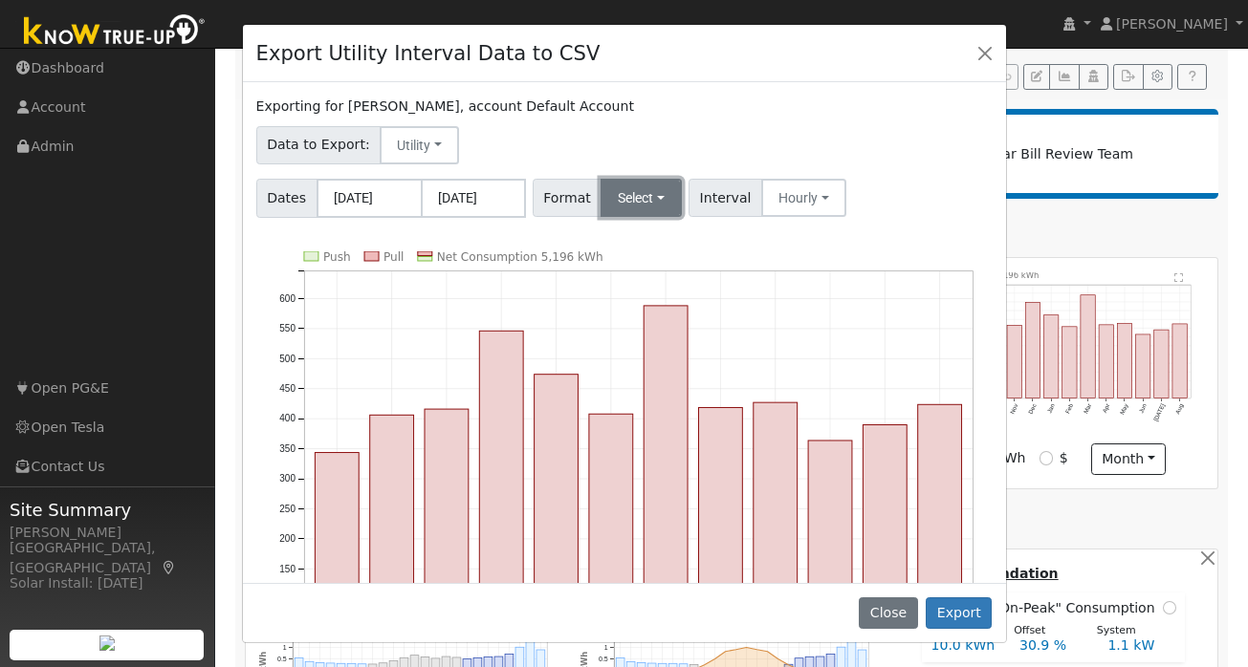
click at [660, 192] on button "Select" at bounding box center [640, 198] width 81 height 38
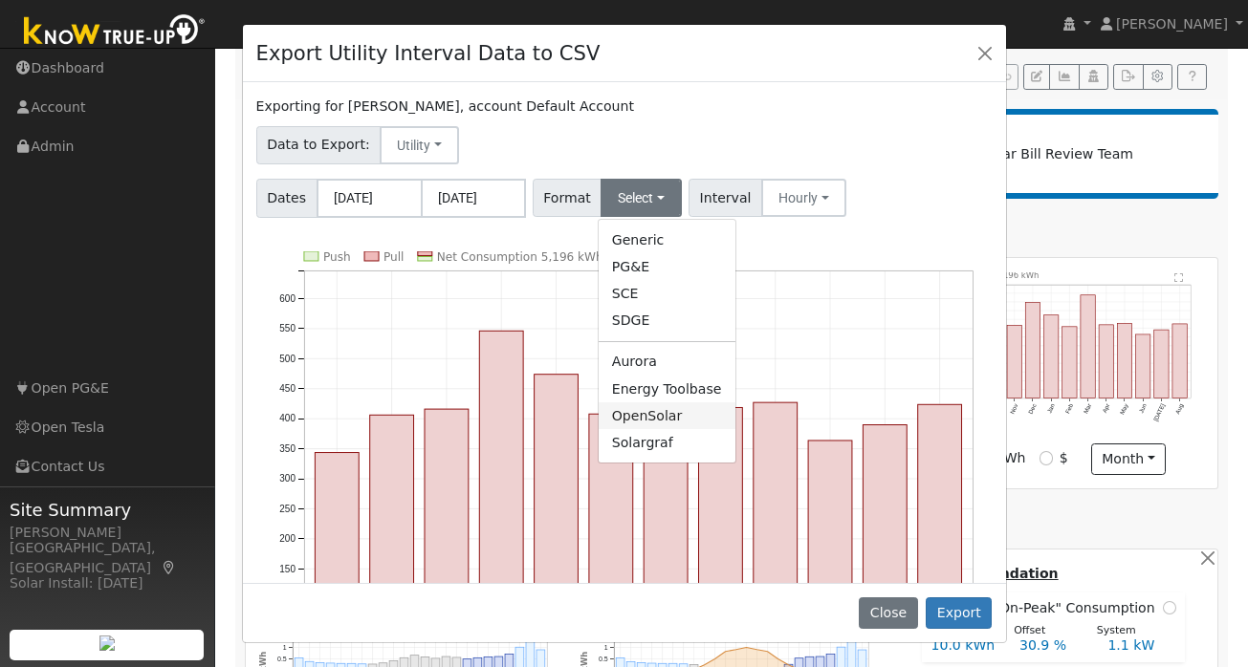
click at [649, 416] on link "OpenSolar" at bounding box center [667, 416] width 137 height 27
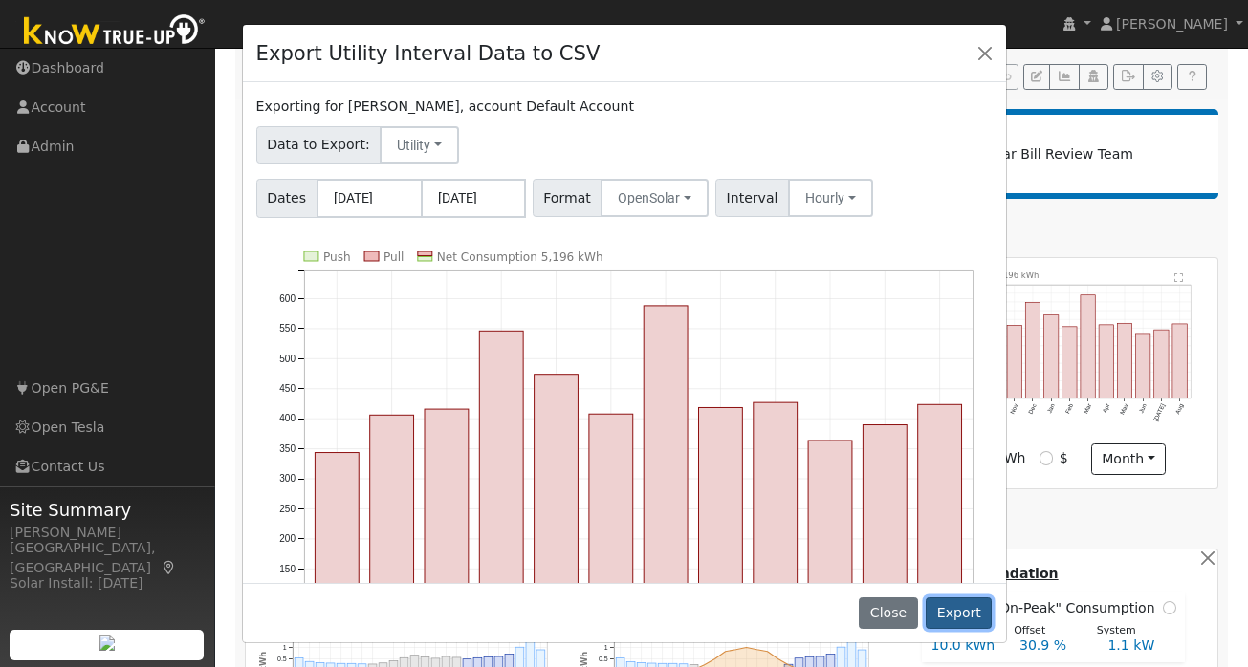
click at [953, 616] on button "Export" at bounding box center [959, 614] width 66 height 33
